Goal: Task Accomplishment & Management: Manage account settings

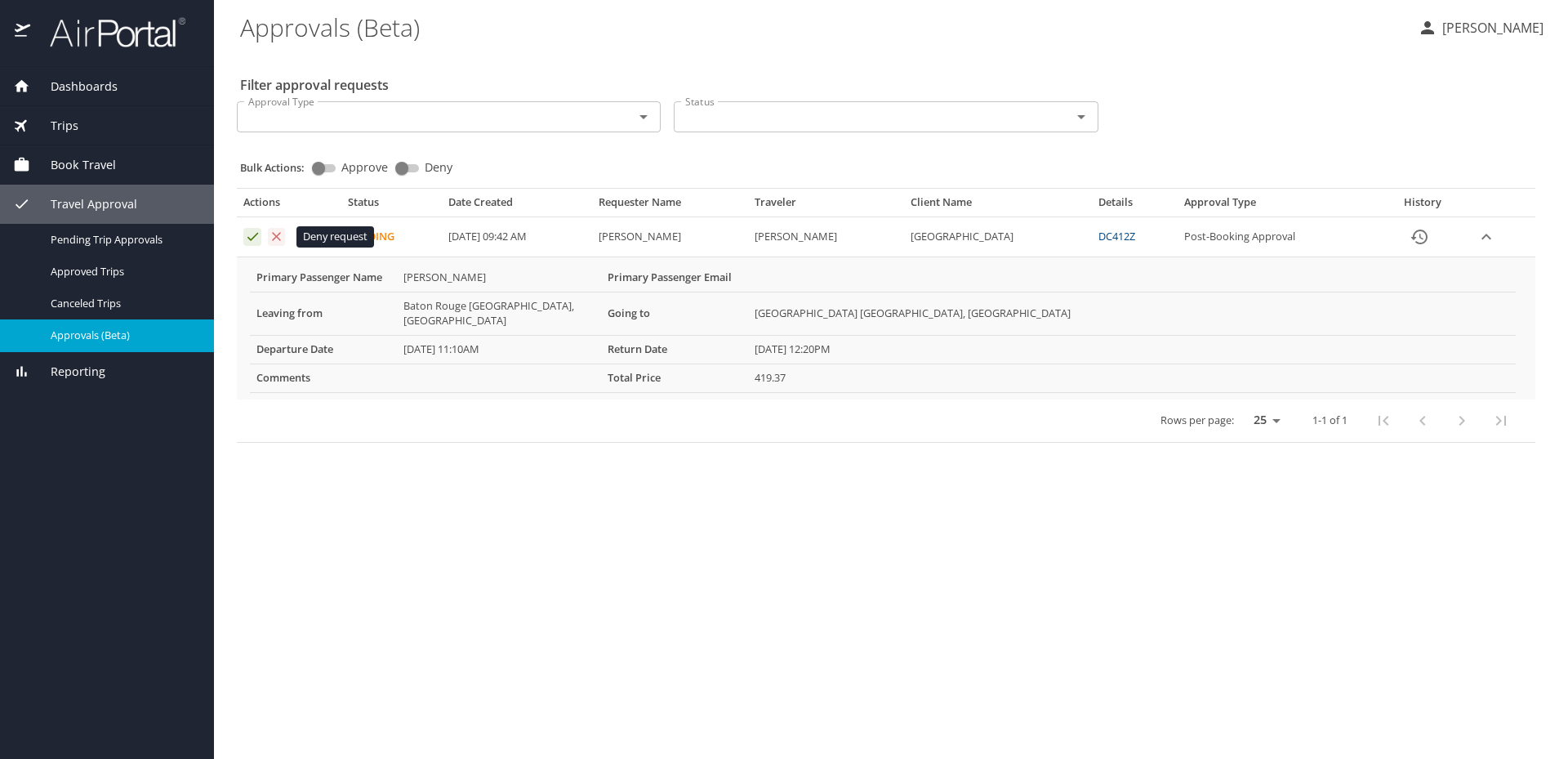
click at [273, 239] on icon "Approval table" at bounding box center [276, 236] width 16 height 16
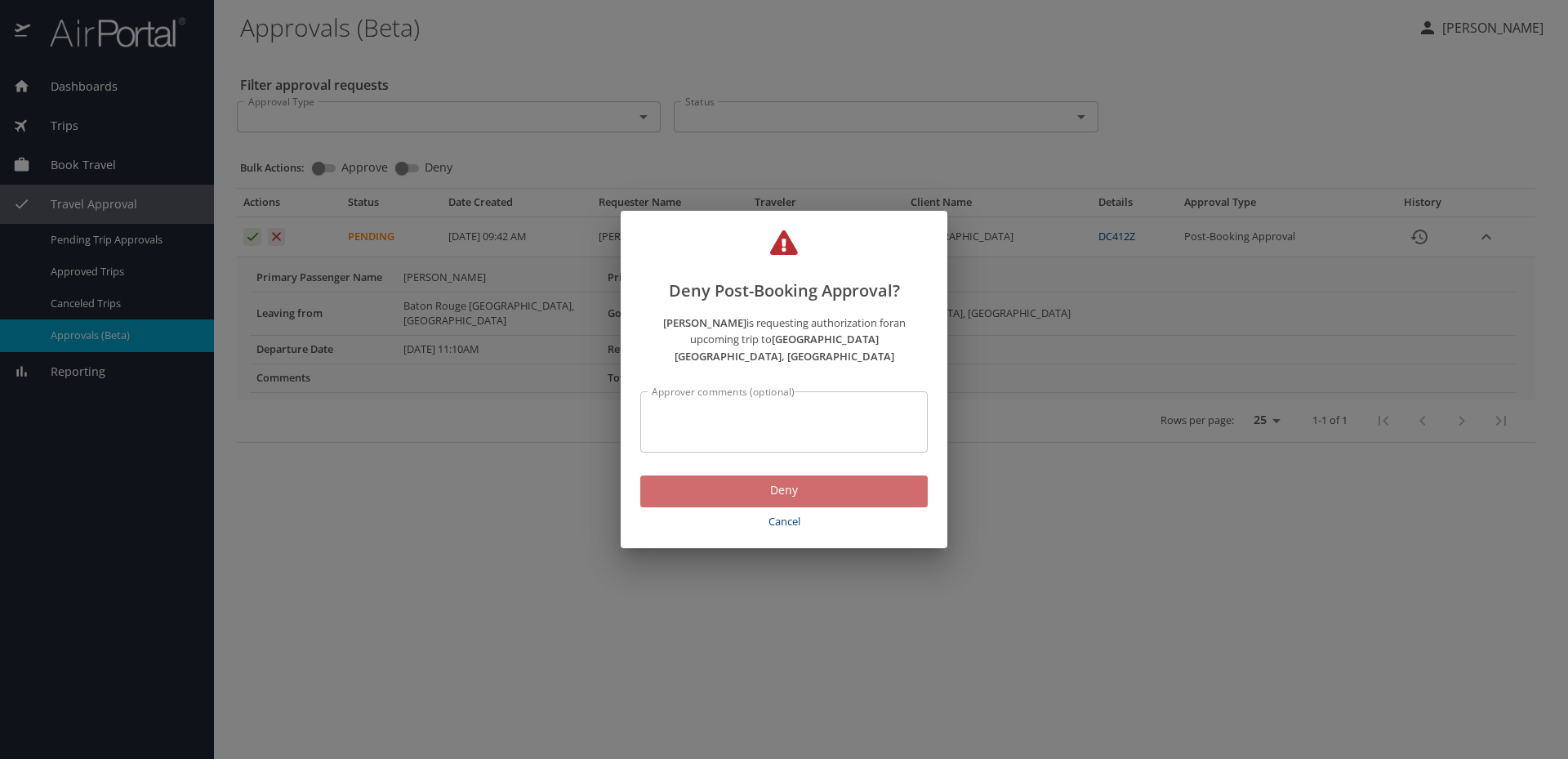
click at [797, 481] on span "Deny" at bounding box center [784, 491] width 262 height 20
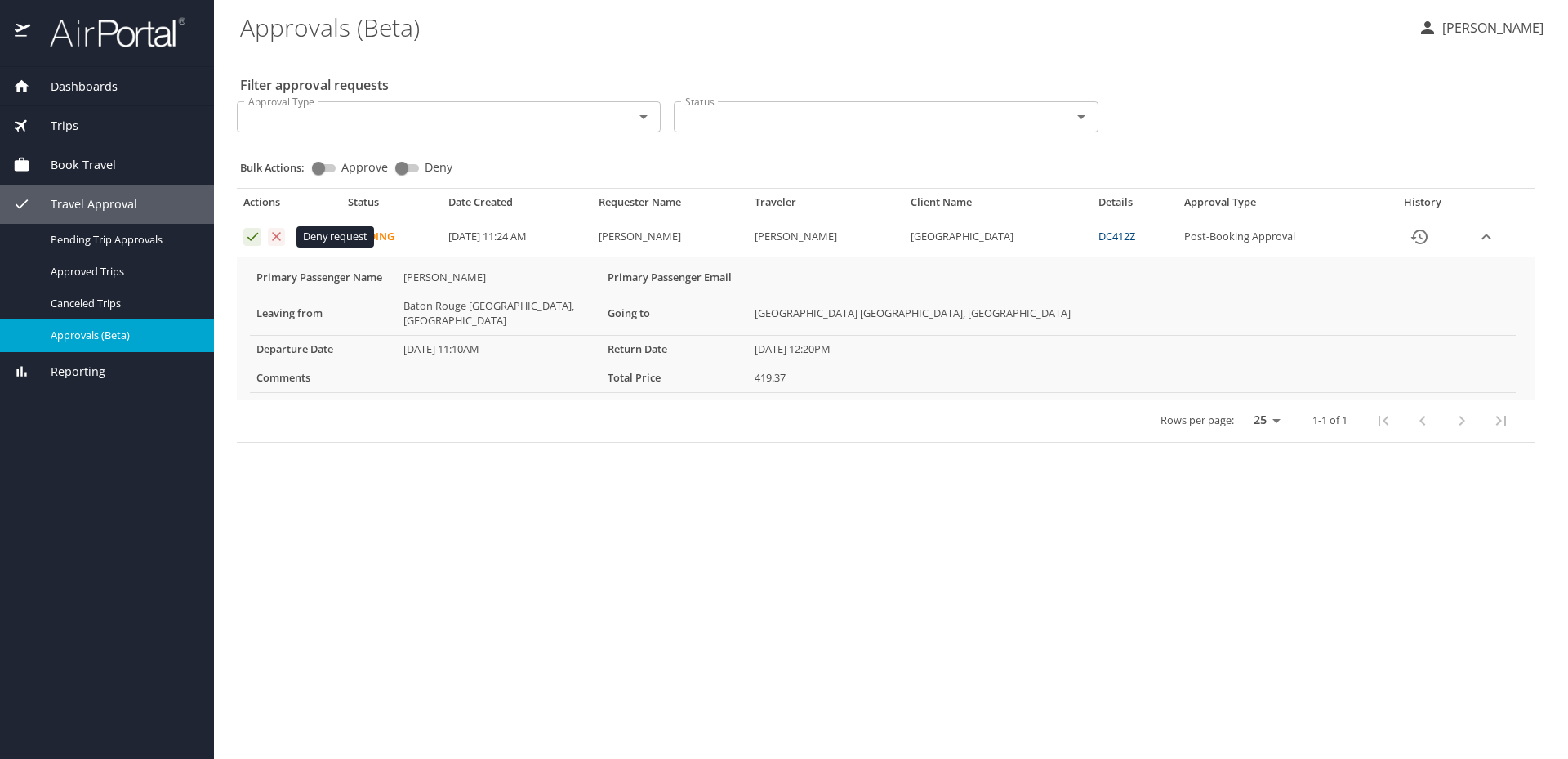
click at [275, 235] on icon "Approval table" at bounding box center [277, 236] width 9 height 9
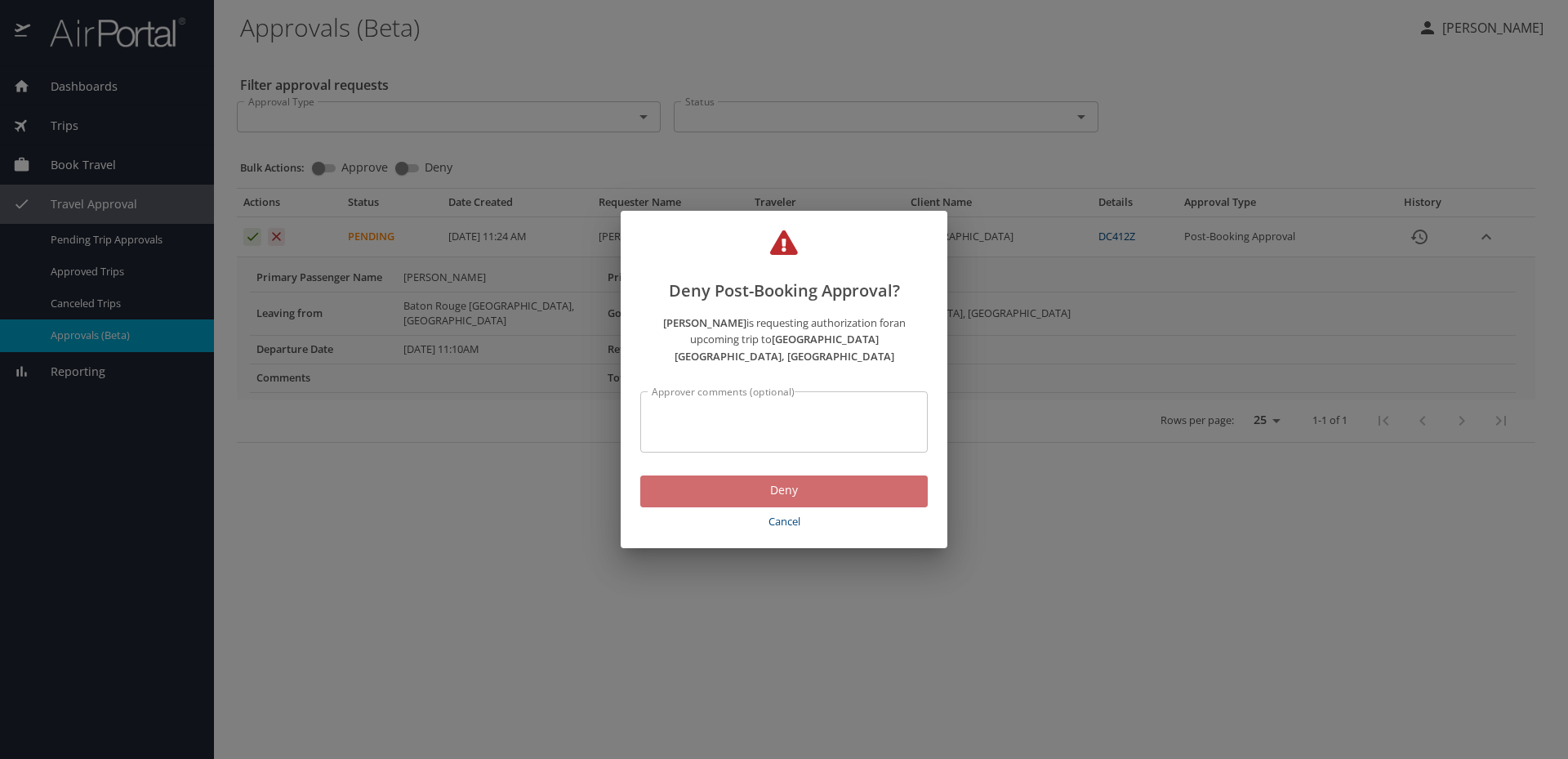
click at [707, 481] on span "Deny" at bounding box center [784, 491] width 262 height 20
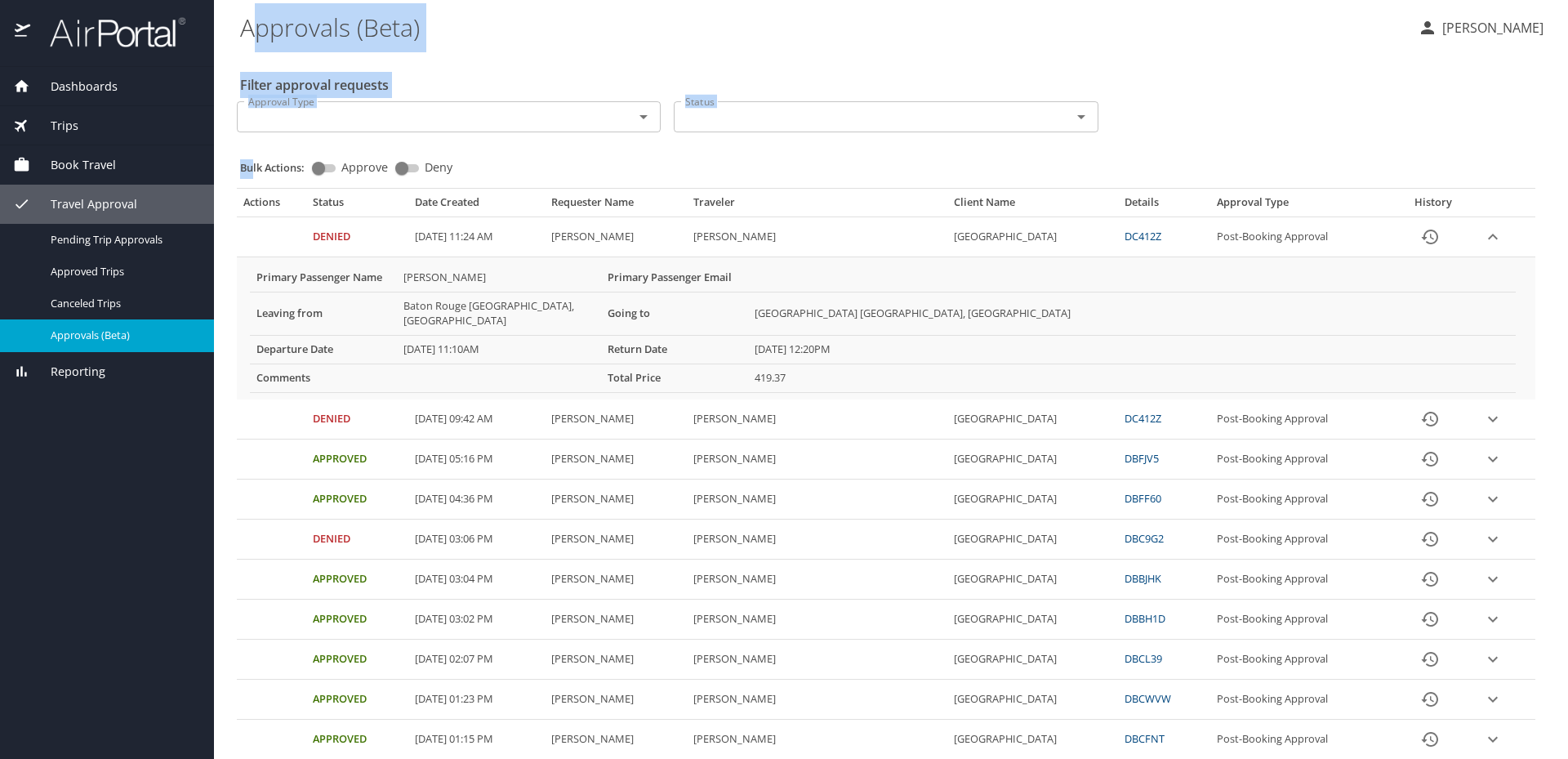
drag, startPoint x: 250, startPoint y: 35, endPoint x: 251, endPoint y: 146, distance: 111.0
click at [251, 146] on main "Approvals (Beta) Louise Keller Filter approval requests Approval Type Approval …" at bounding box center [891, 380] width 1355 height 759
